Goal: Book appointment/travel/reservation

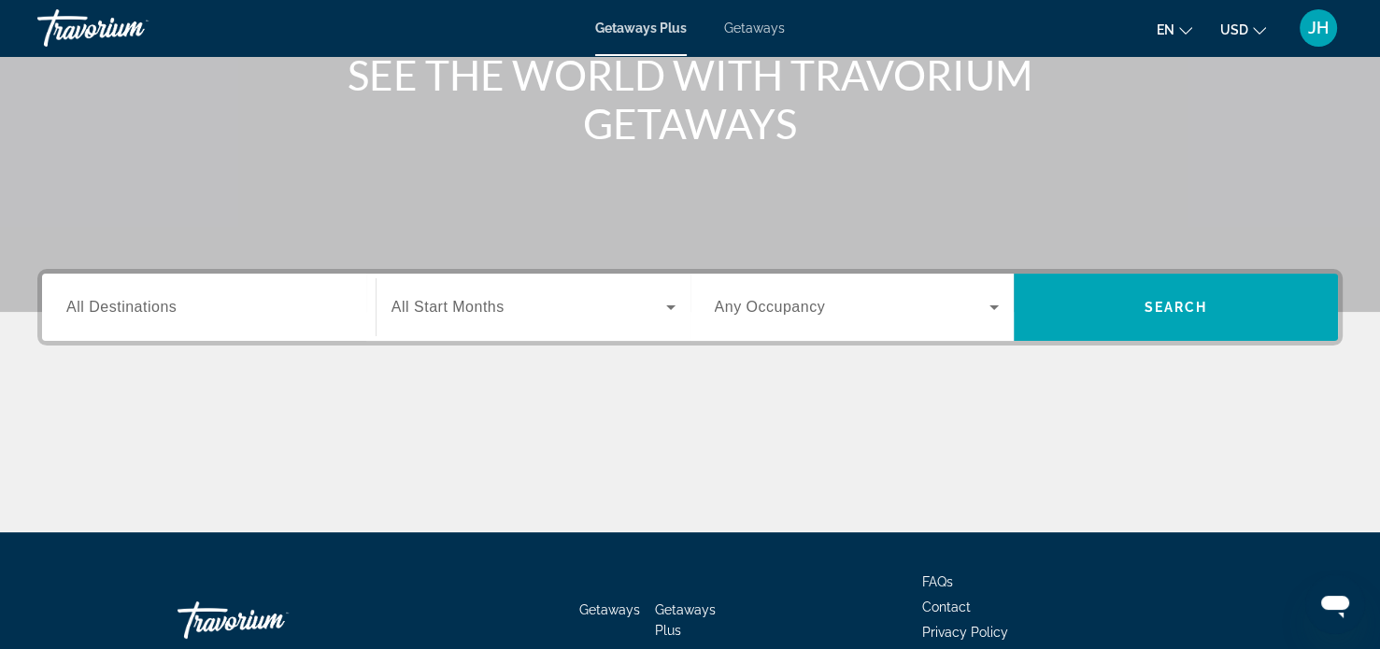
scroll to position [263, 0]
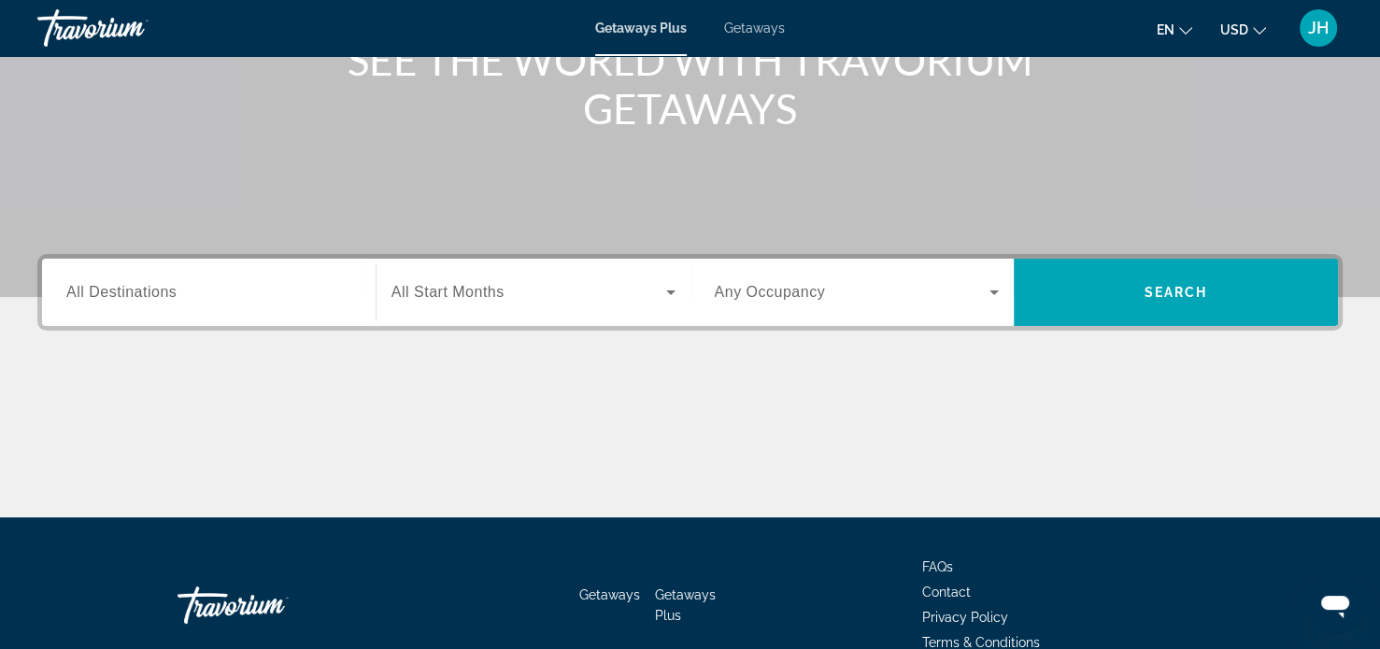
click at [584, 302] on span "Search widget" at bounding box center [528, 292] width 275 height 22
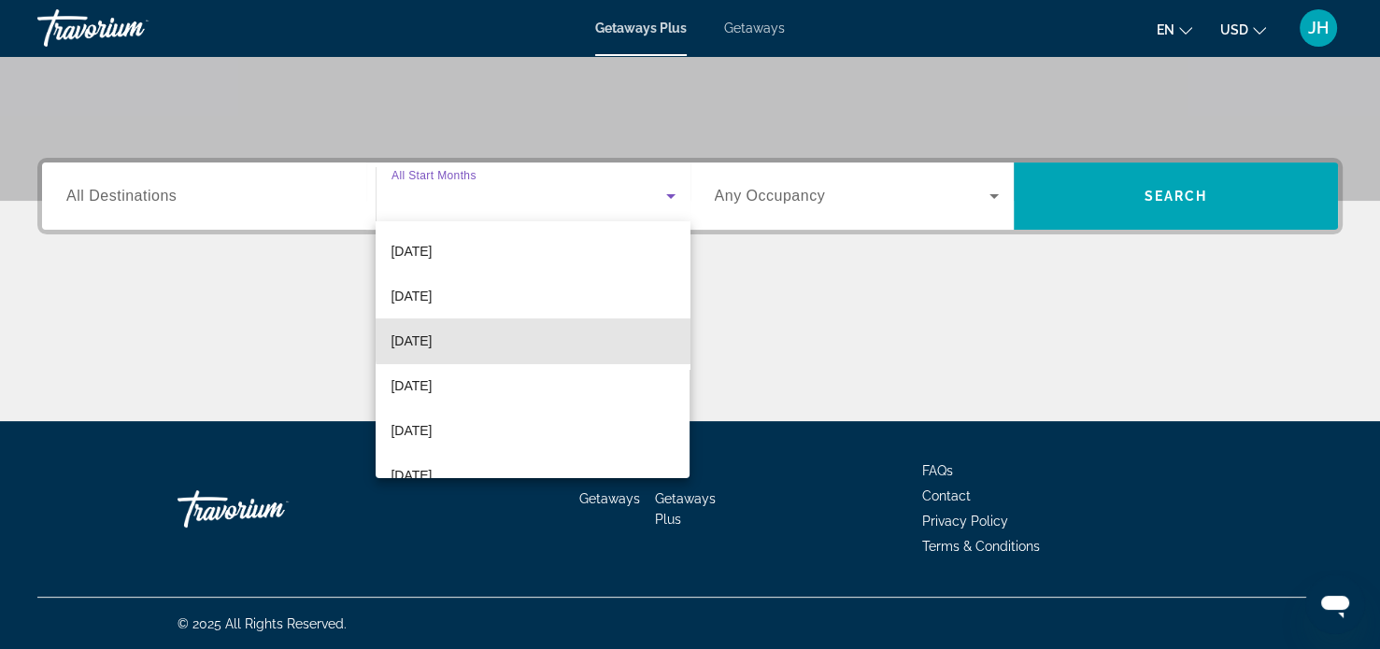
scroll to position [93, 0]
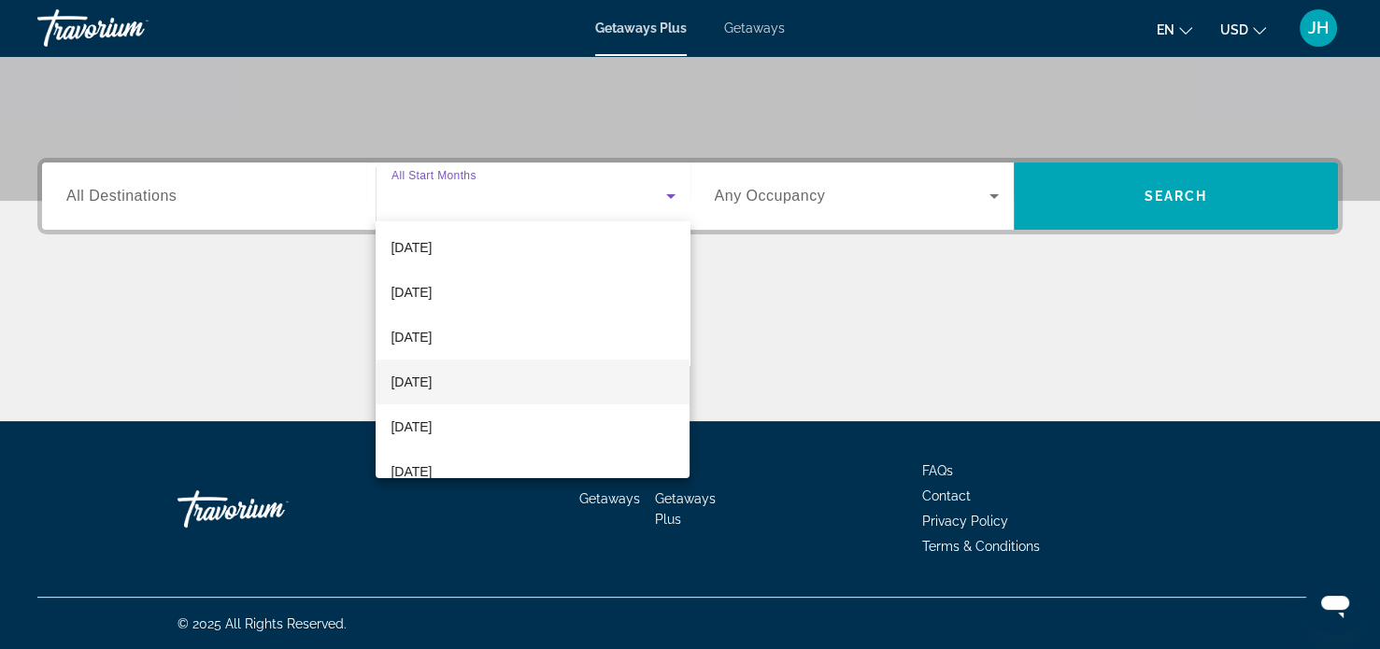
click at [509, 391] on mat-option "[DATE]" at bounding box center [533, 382] width 314 height 45
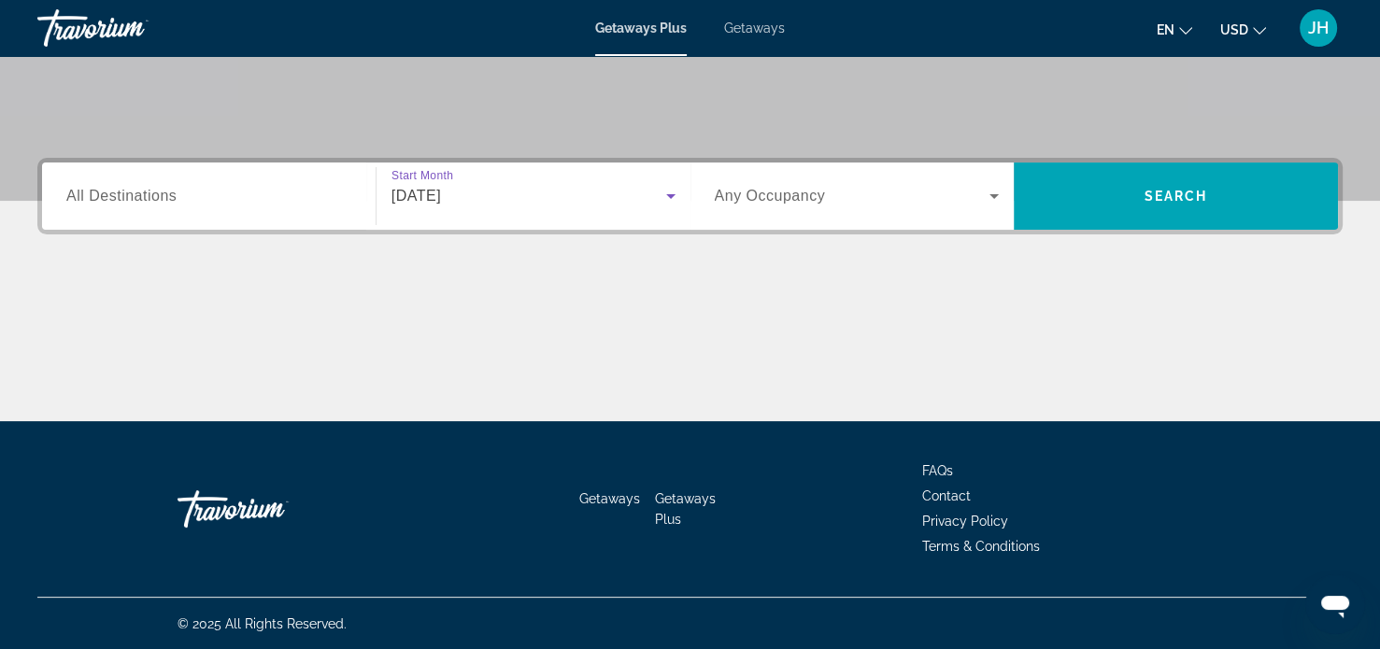
click at [946, 194] on span "Search widget" at bounding box center [853, 196] width 276 height 22
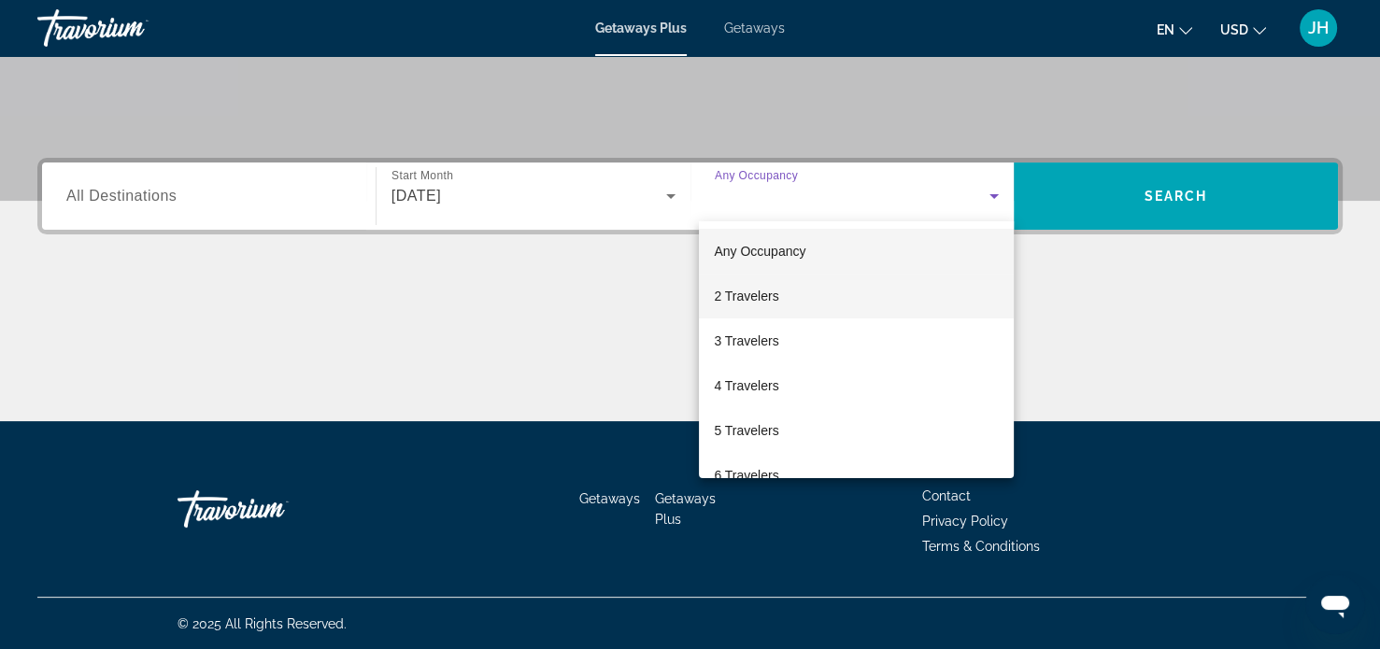
click at [812, 308] on mat-option "2 Travelers" at bounding box center [856, 296] width 315 height 45
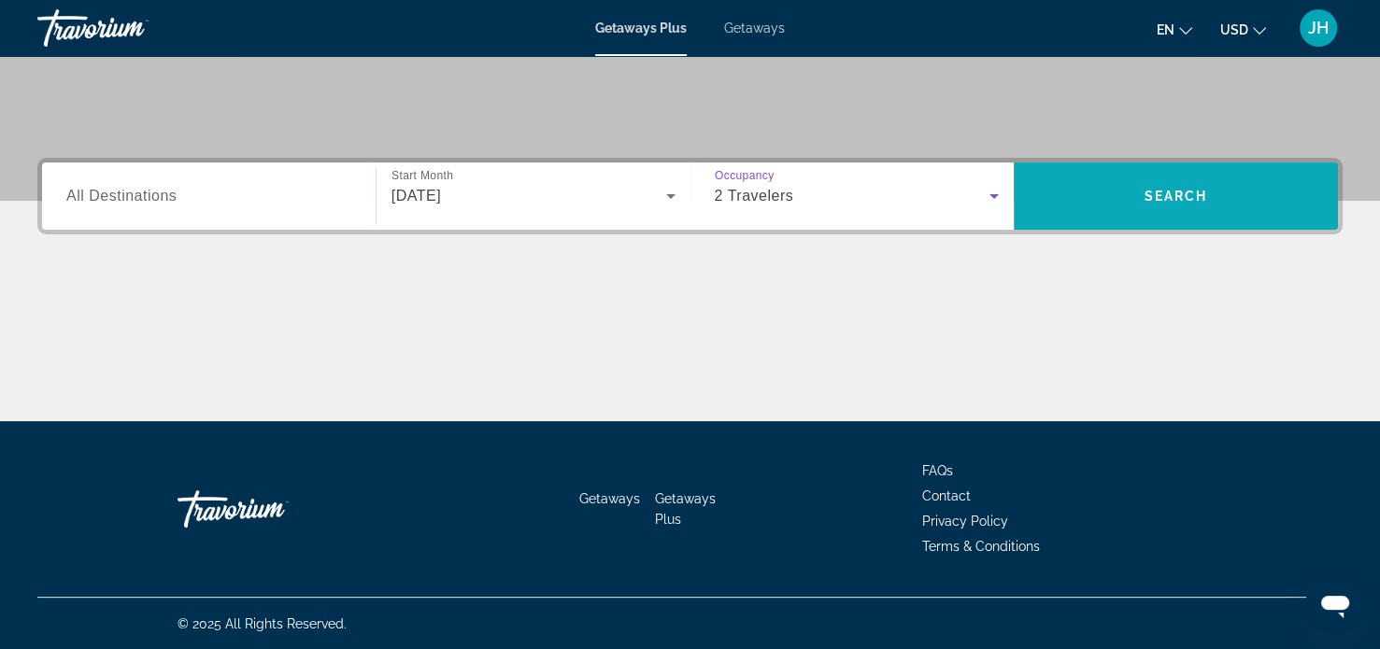
click at [1215, 192] on span "Search widget" at bounding box center [1176, 196] width 324 height 45
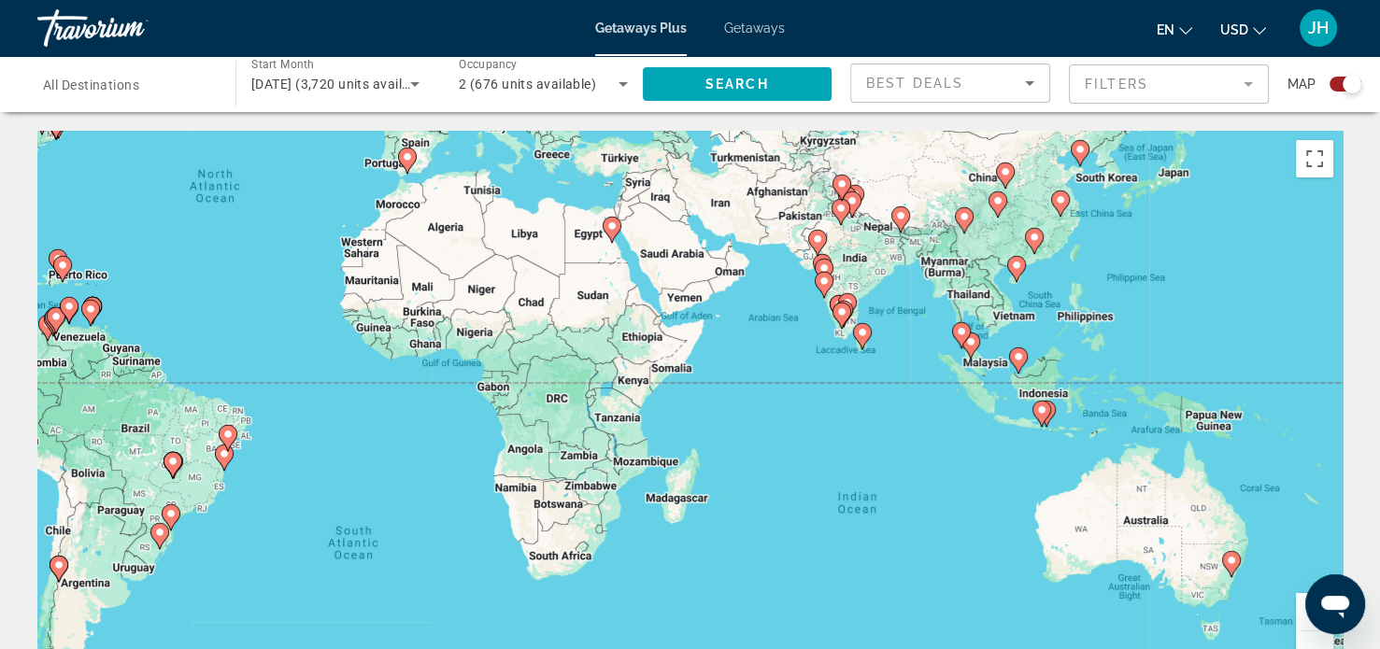
click at [1029, 82] on icon "Sort by" at bounding box center [1029, 83] width 9 height 5
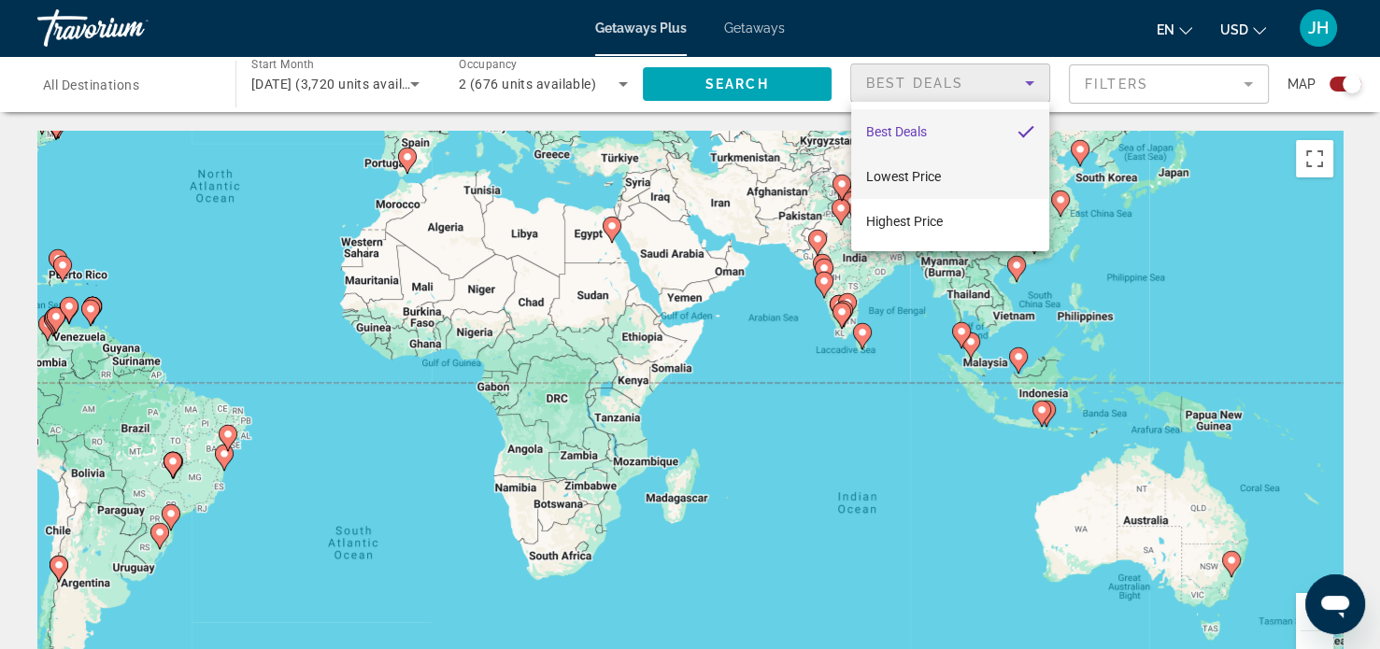
click at [938, 171] on span "Lowest Price" at bounding box center [903, 176] width 75 height 15
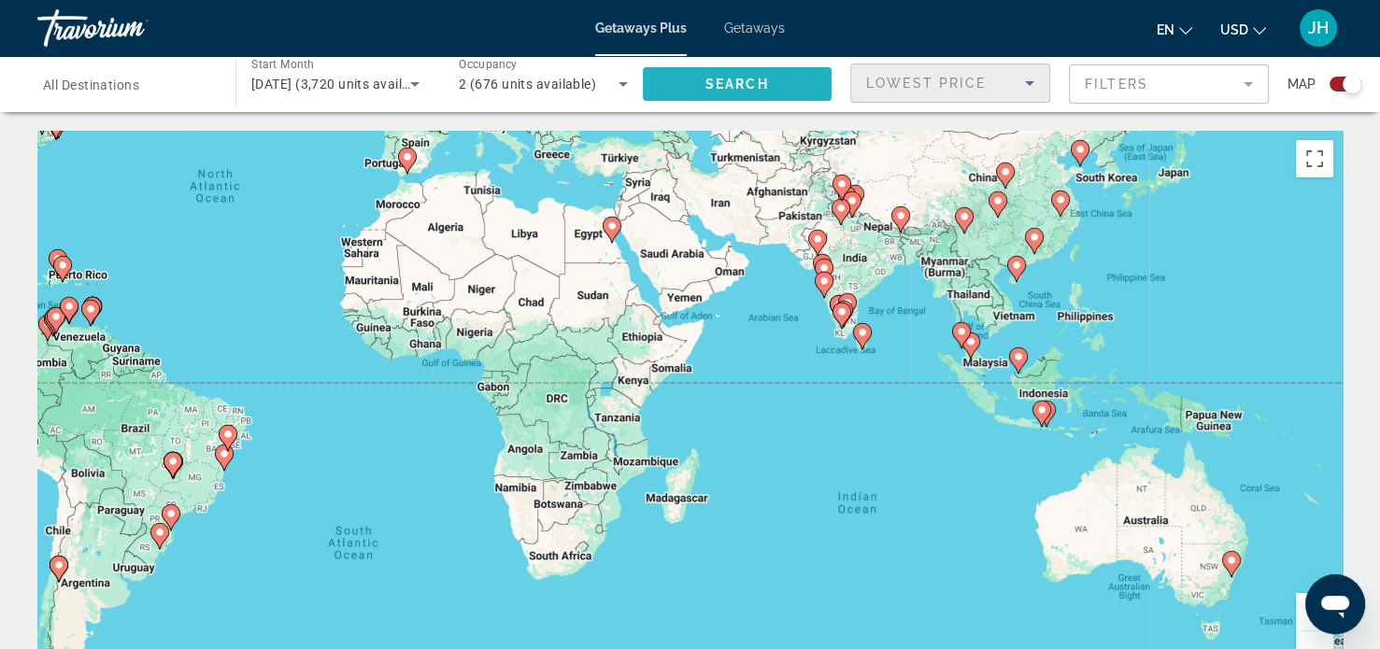
click at [778, 67] on span "Search widget" at bounding box center [738, 84] width 190 height 45
